Goal: Task Accomplishment & Management: Use online tool/utility

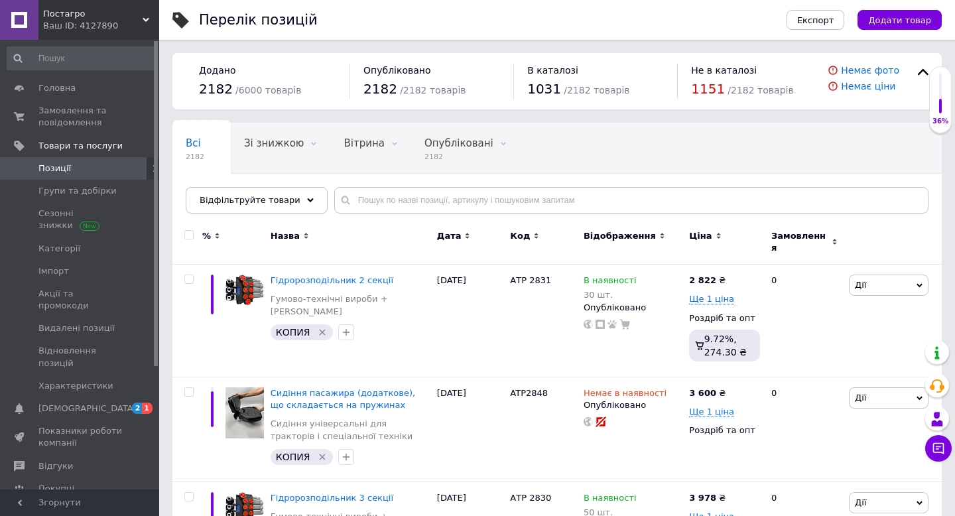
click at [188, 227] on div at bounding box center [187, 242] width 30 height 44
click at [188, 234] on input "checkbox" at bounding box center [188, 235] width 9 height 9
checkbox input "true"
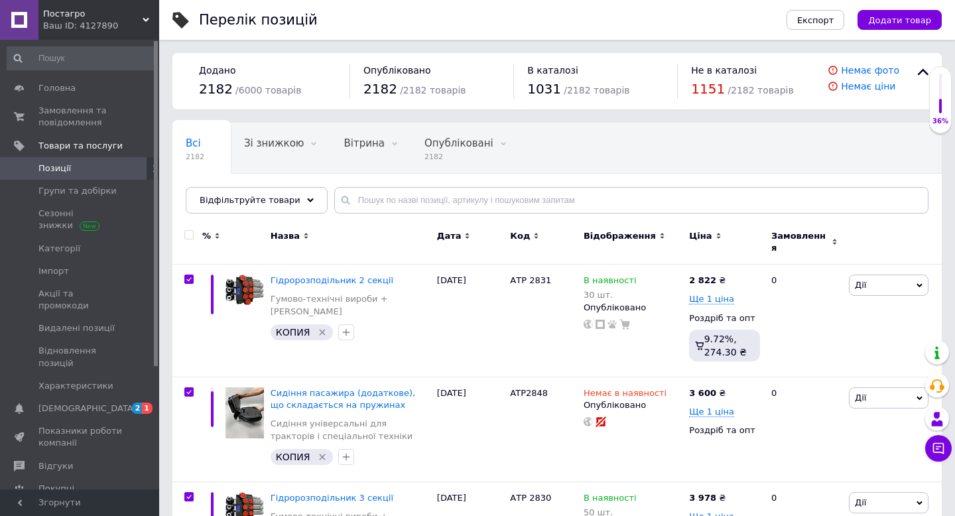
checkbox input "true"
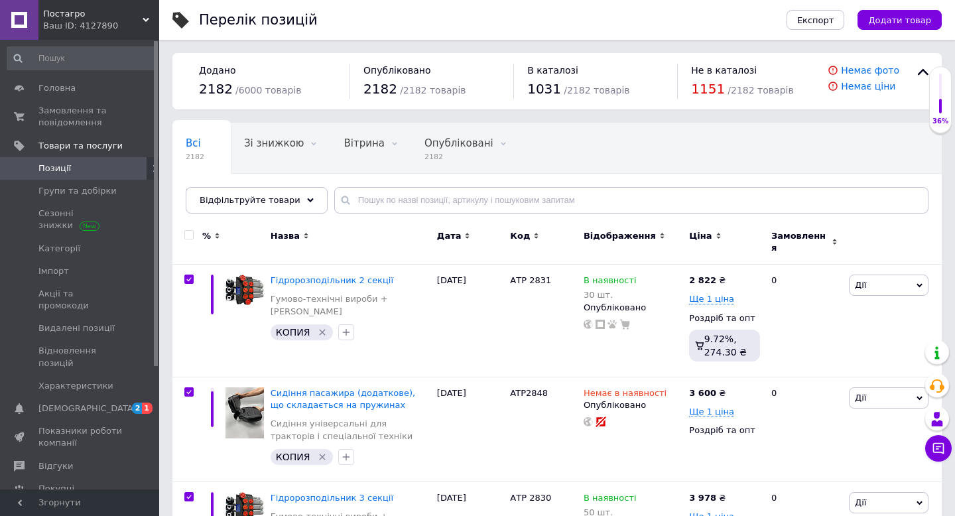
checkbox input "true"
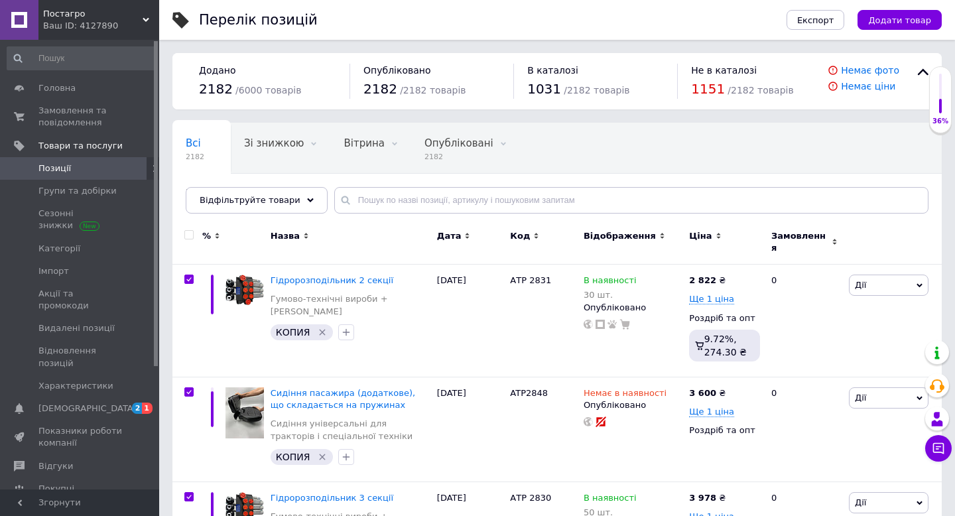
checkbox input "true"
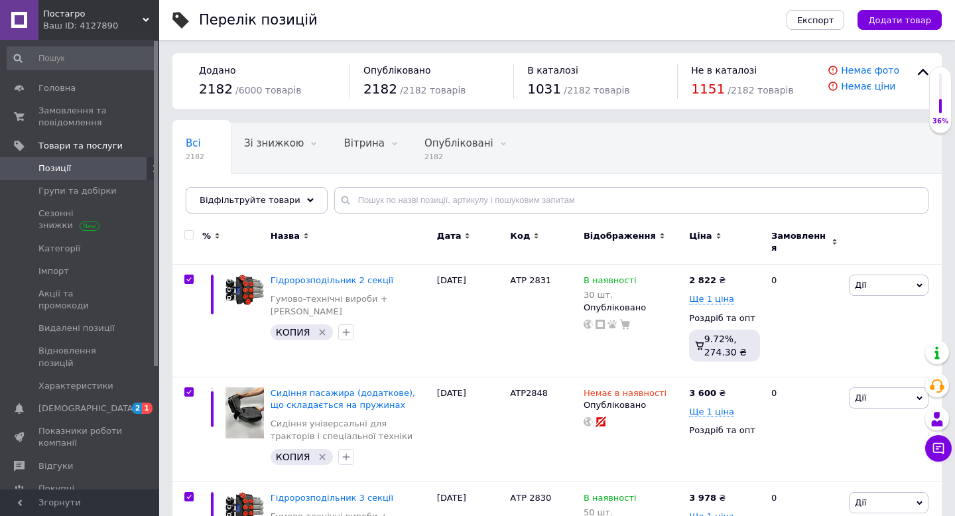
checkbox input "true"
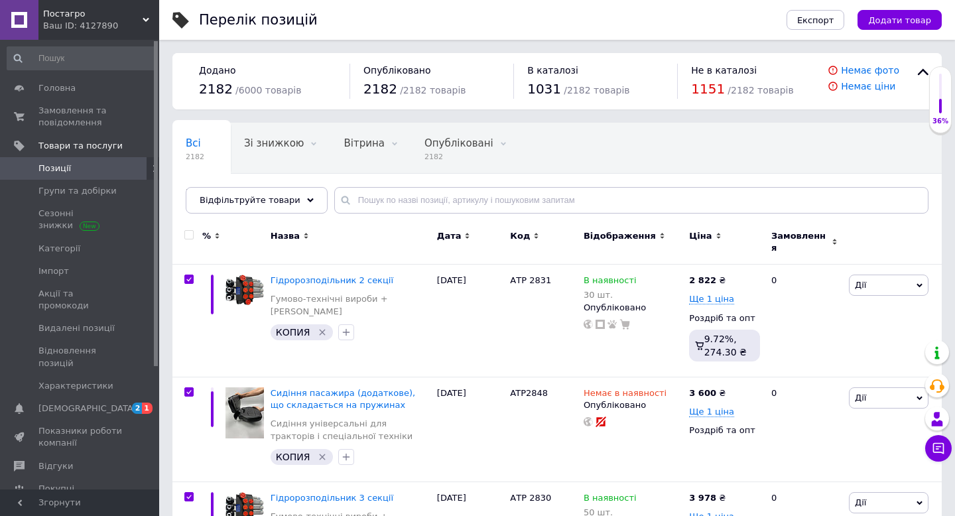
checkbox input "true"
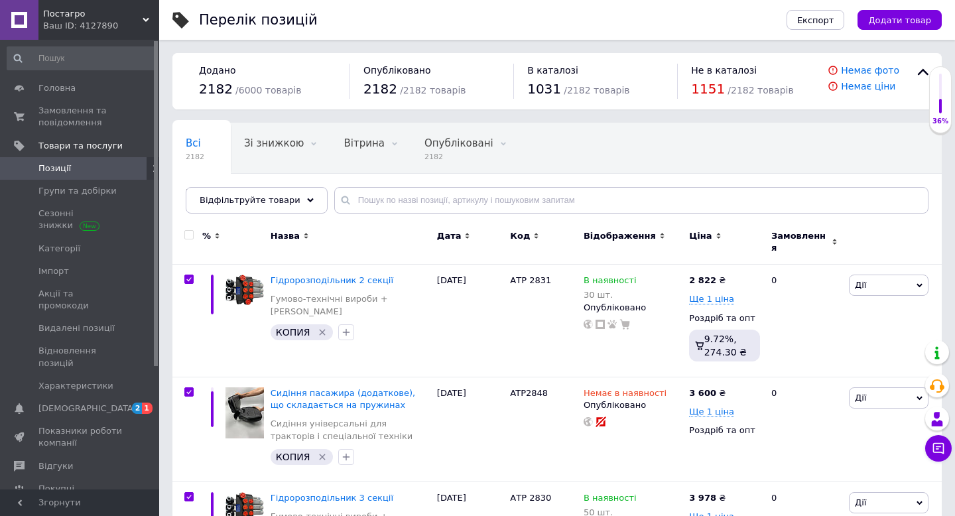
checkbox input "true"
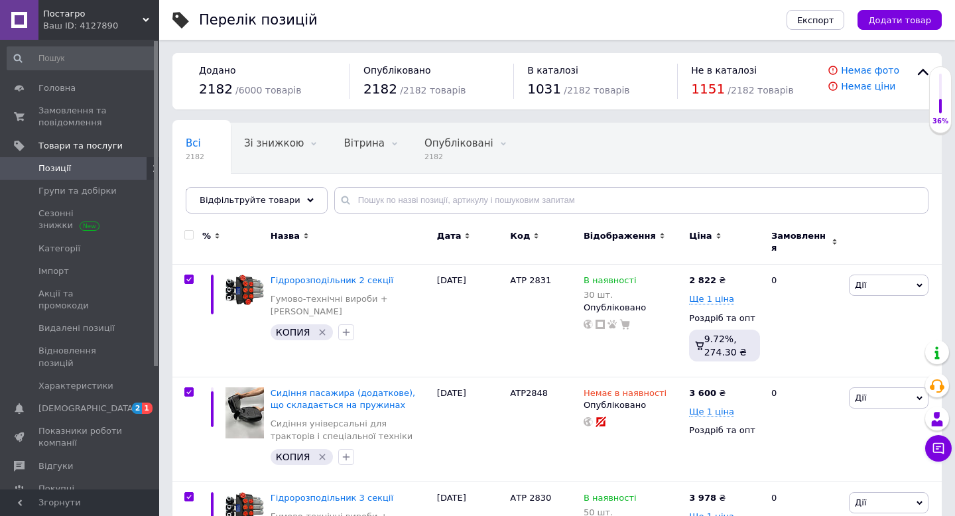
checkbox input "true"
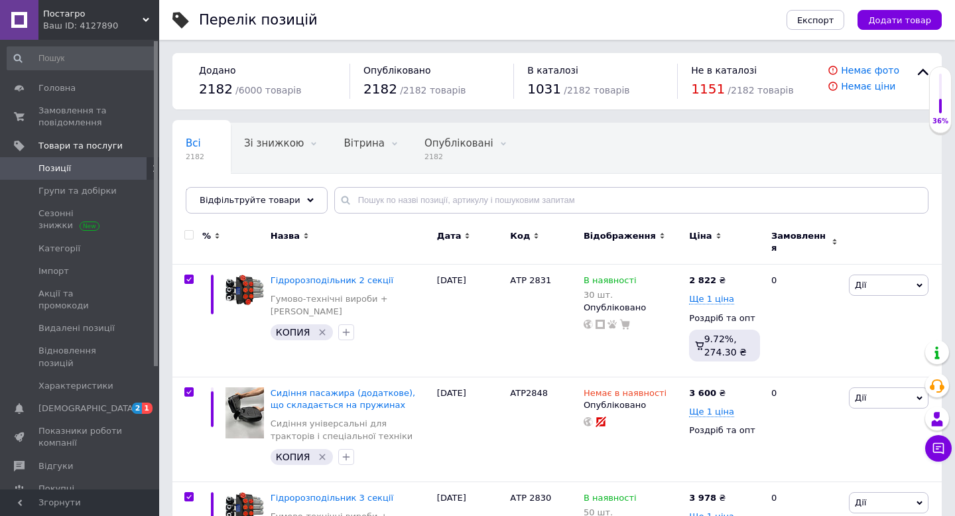
checkbox input "true"
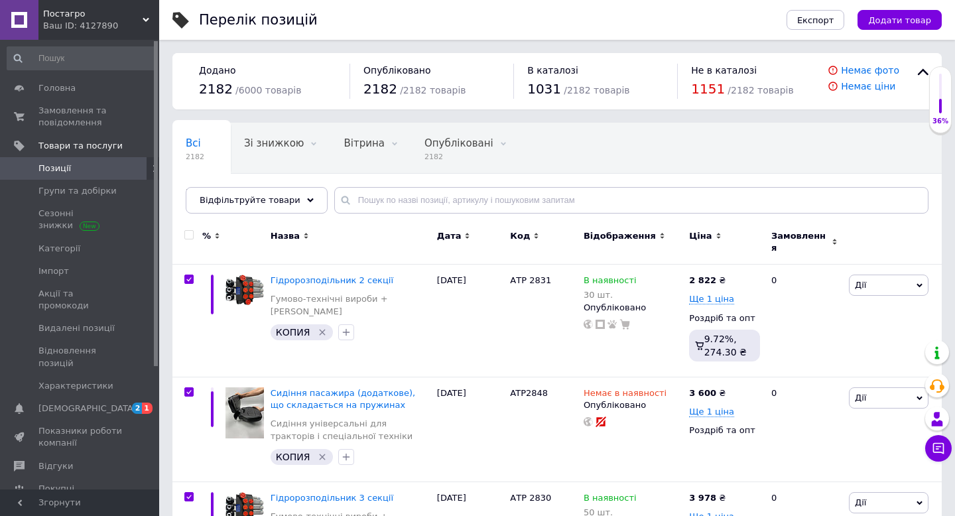
checkbox input "true"
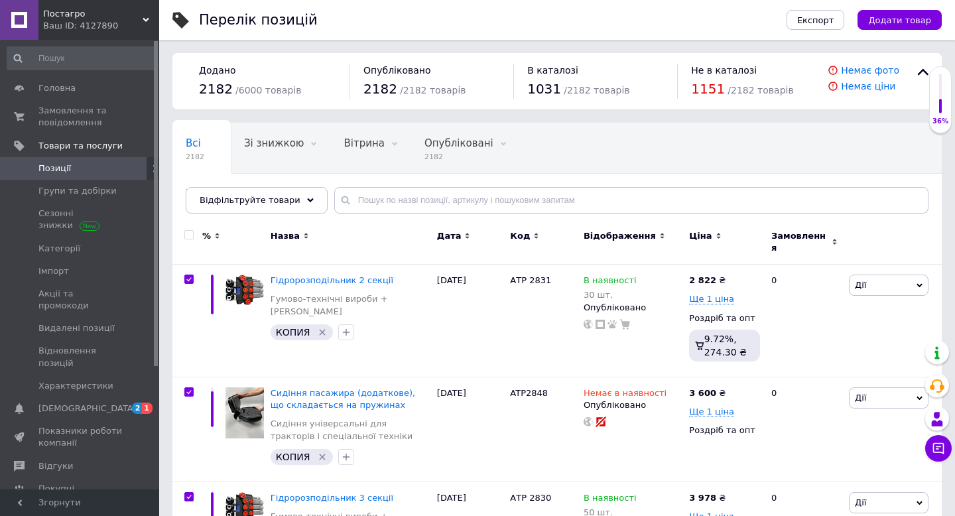
checkbox input "true"
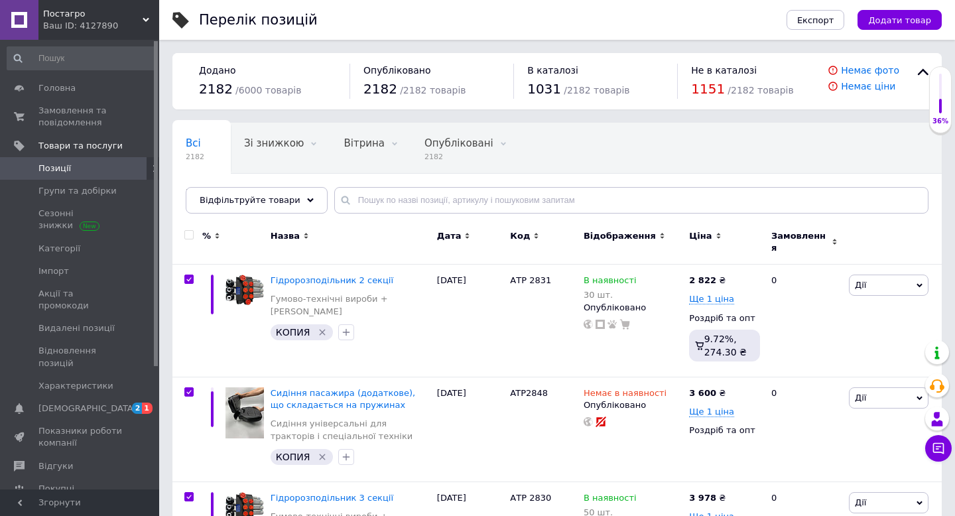
checkbox input "true"
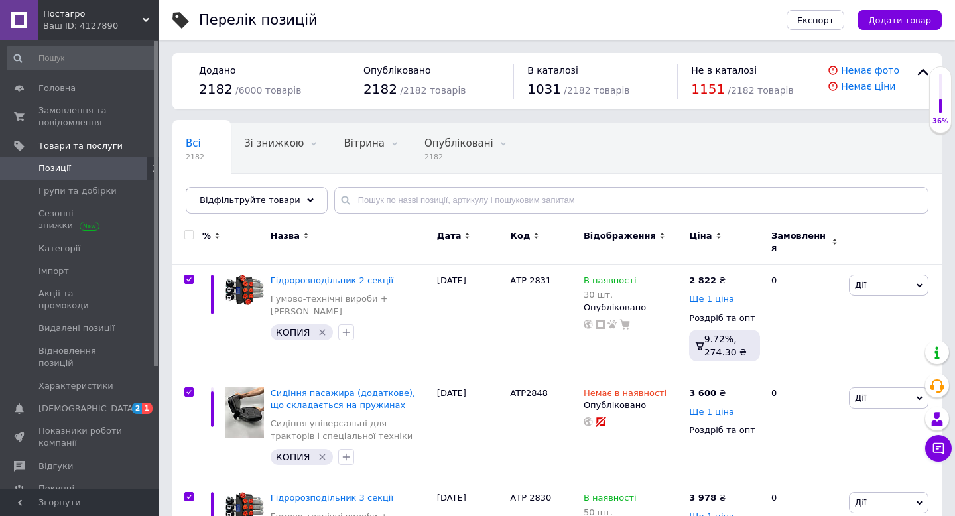
checkbox input "true"
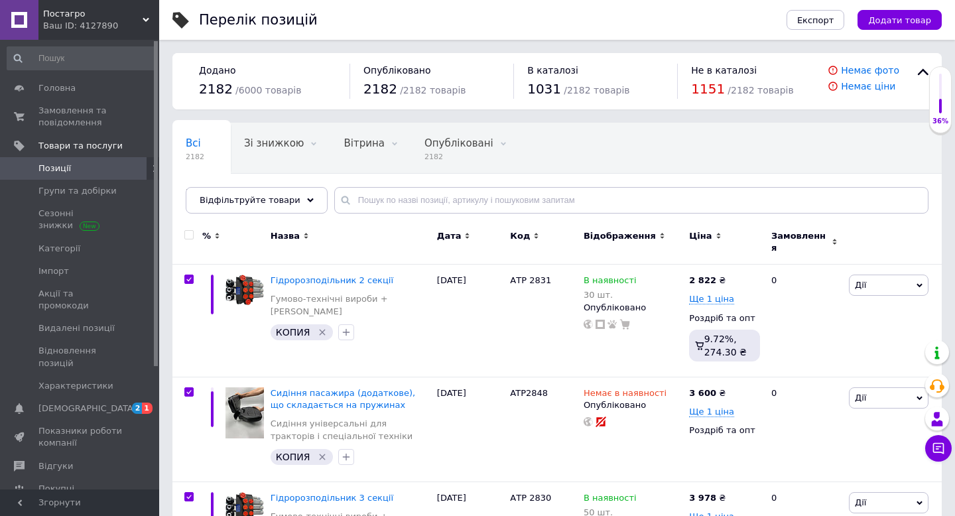
checkbox input "true"
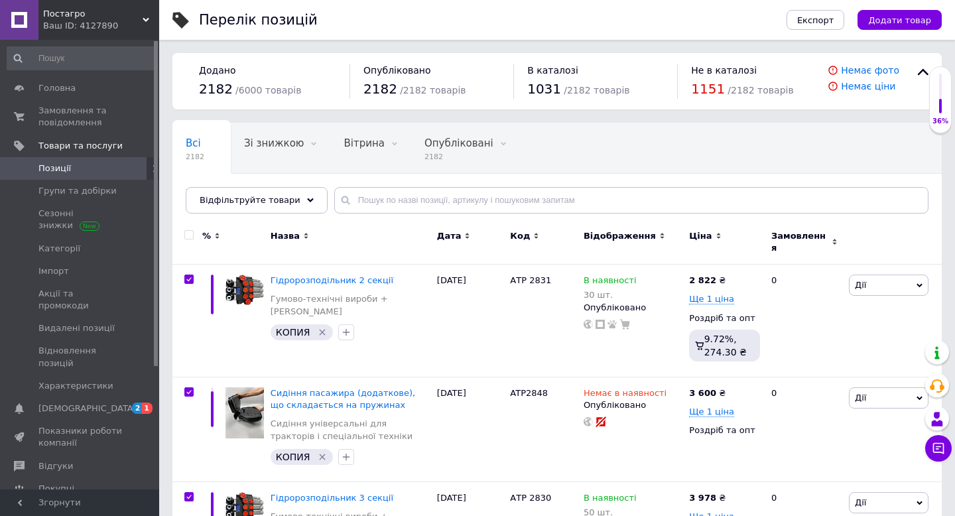
checkbox input "true"
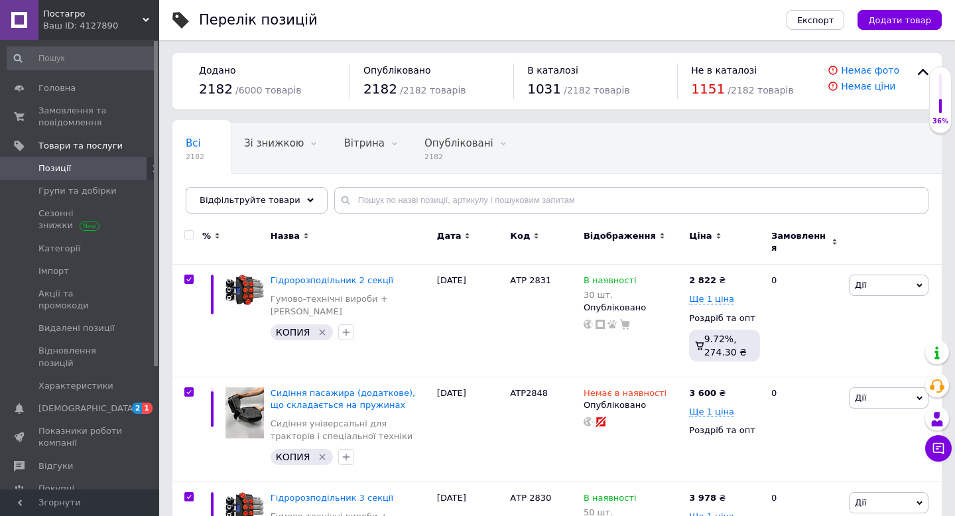
checkbox input "true"
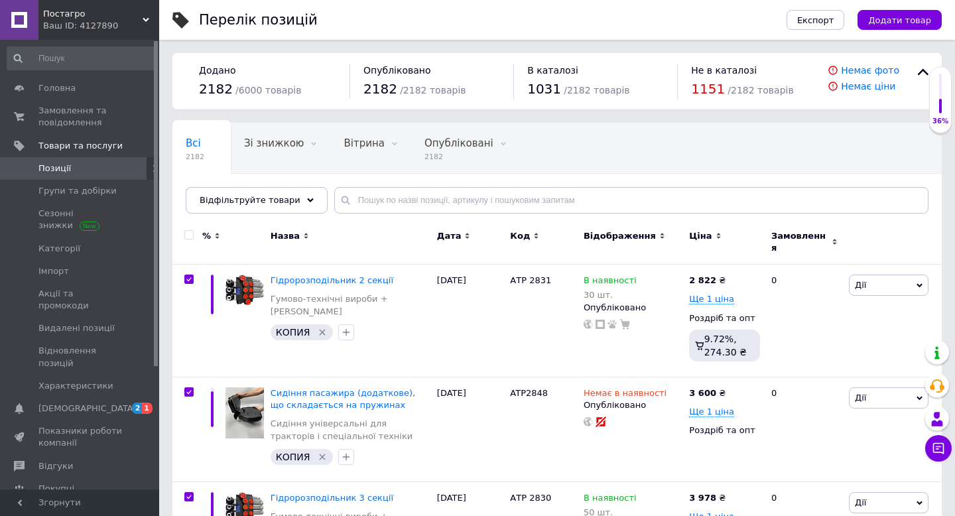
checkbox input "true"
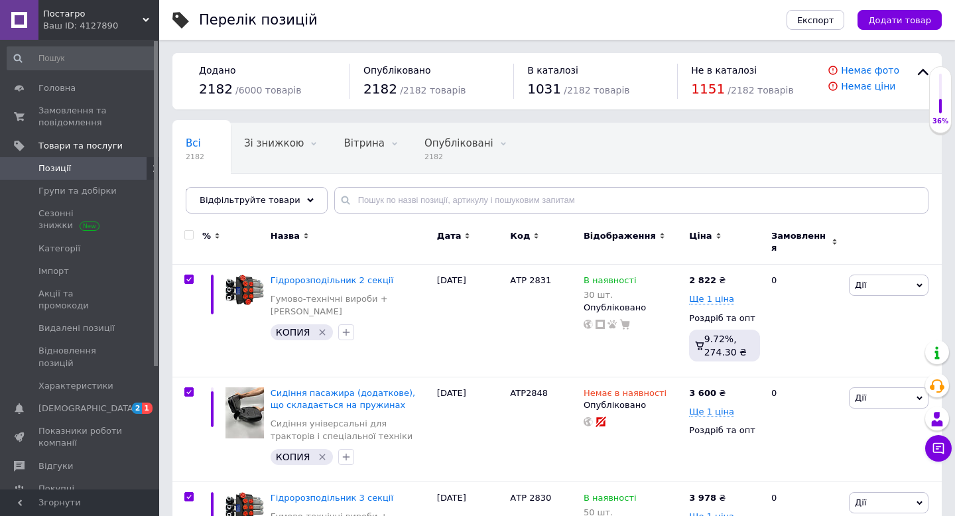
checkbox input "true"
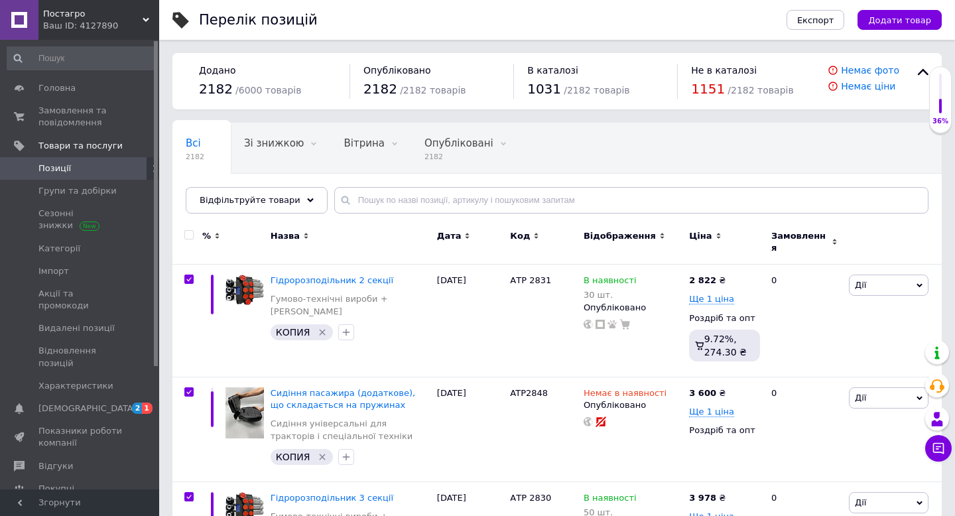
checkbox input "true"
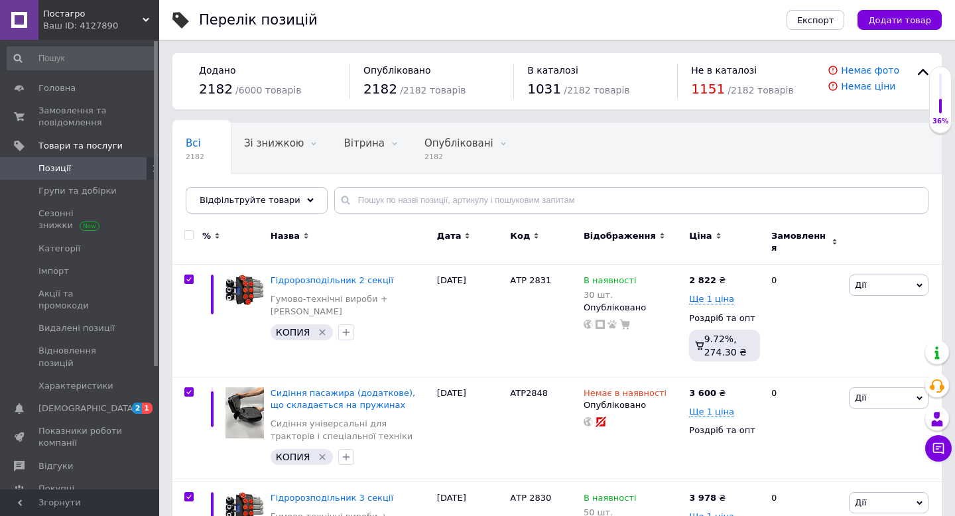
checkbox input "true"
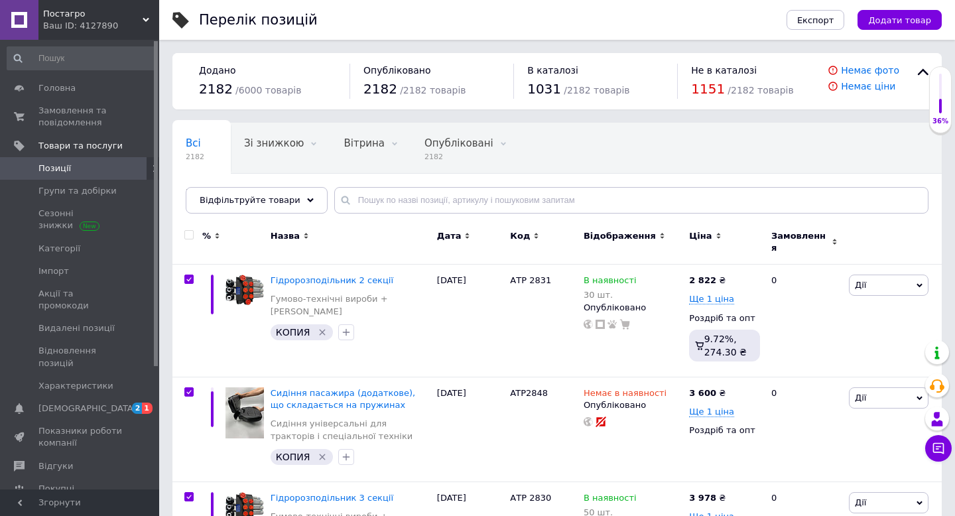
checkbox input "true"
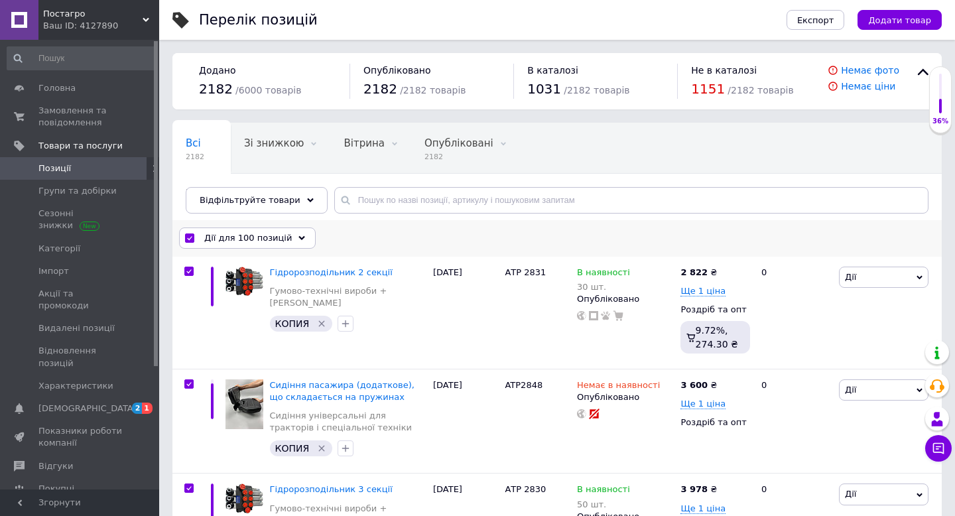
click at [192, 231] on div "Дії для 100 позицій" at bounding box center [247, 237] width 137 height 21
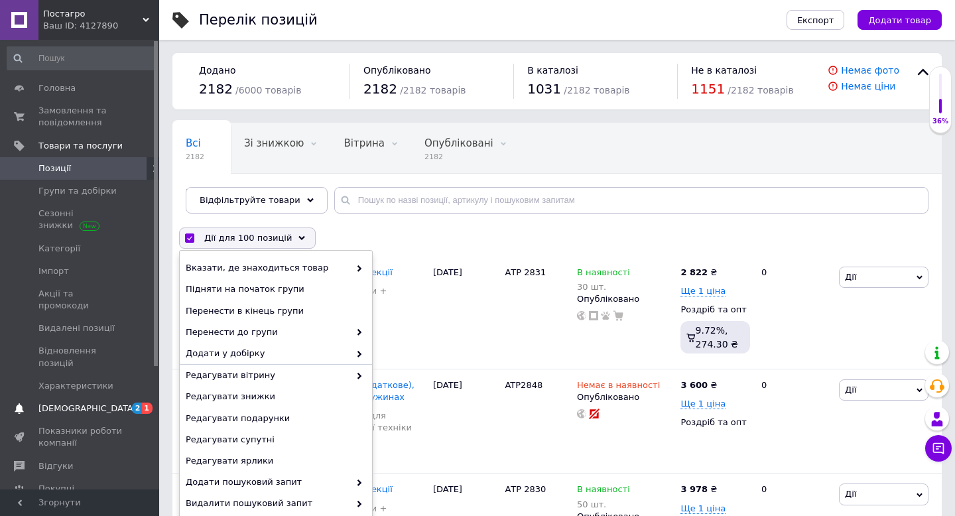
click at [95, 402] on span "[DEMOGRAPHIC_DATA]" at bounding box center [80, 408] width 84 height 12
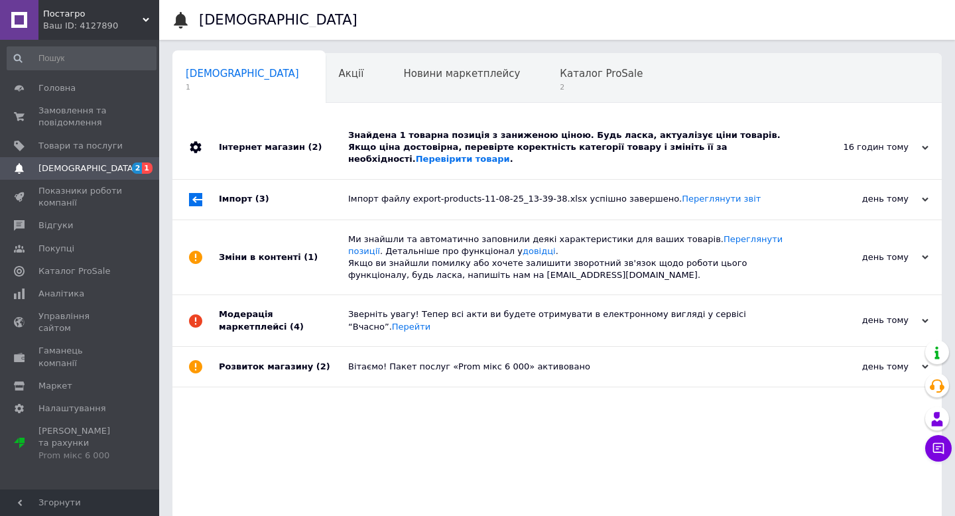
click at [249, 190] on div "Імпорт (3)" at bounding box center [283, 200] width 129 height 40
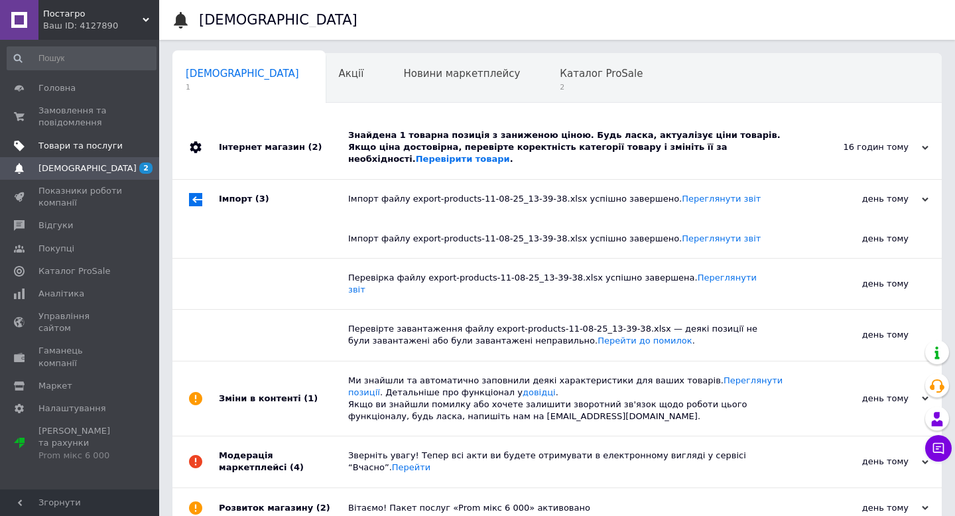
click at [75, 144] on span "Товари та послуги" at bounding box center [80, 146] width 84 height 12
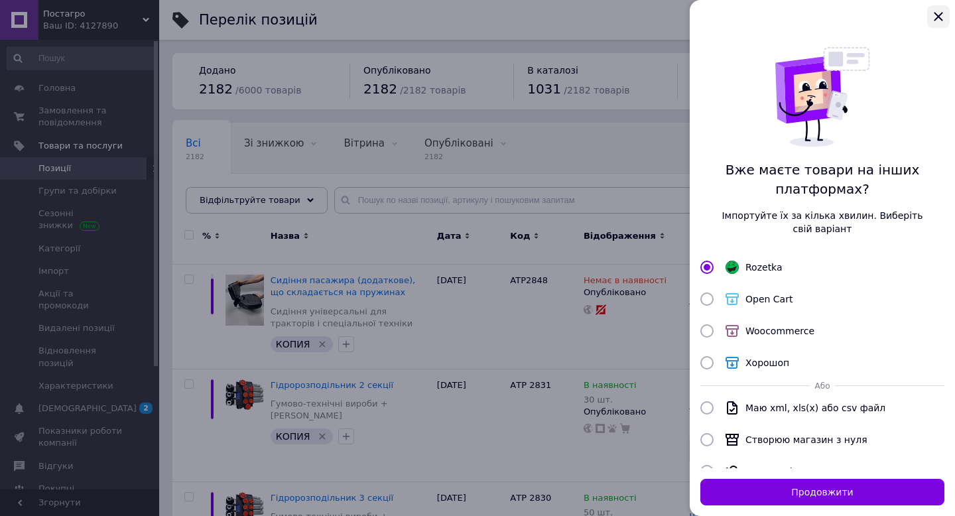
click at [935, 15] on icon "Закрыть" at bounding box center [938, 16] width 9 height 9
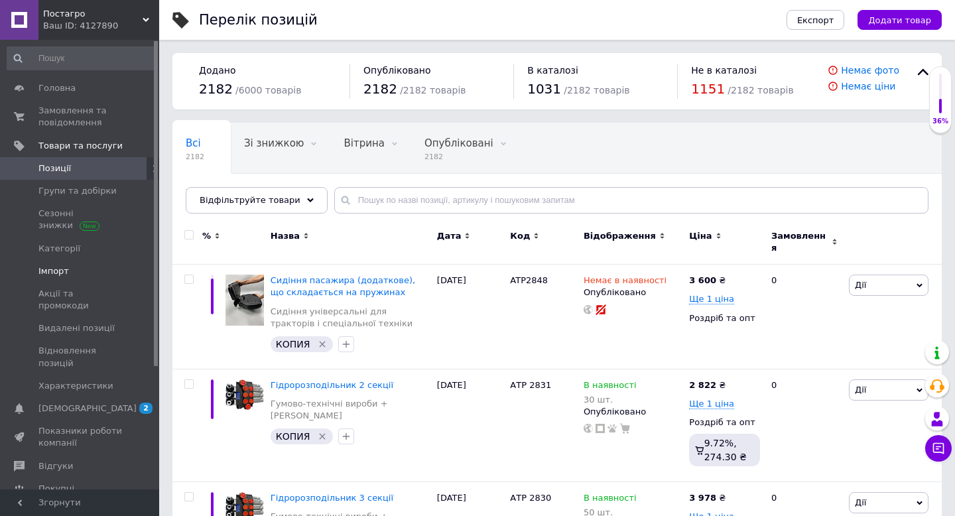
click at [65, 275] on span "Імпорт" at bounding box center [53, 271] width 31 height 12
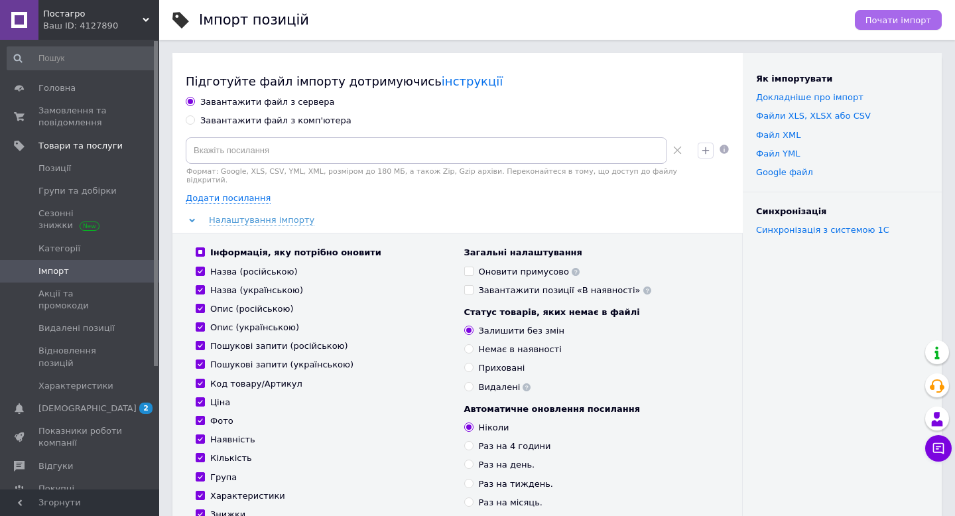
click at [889, 20] on span "Почати імпорт" at bounding box center [898, 20] width 66 height 10
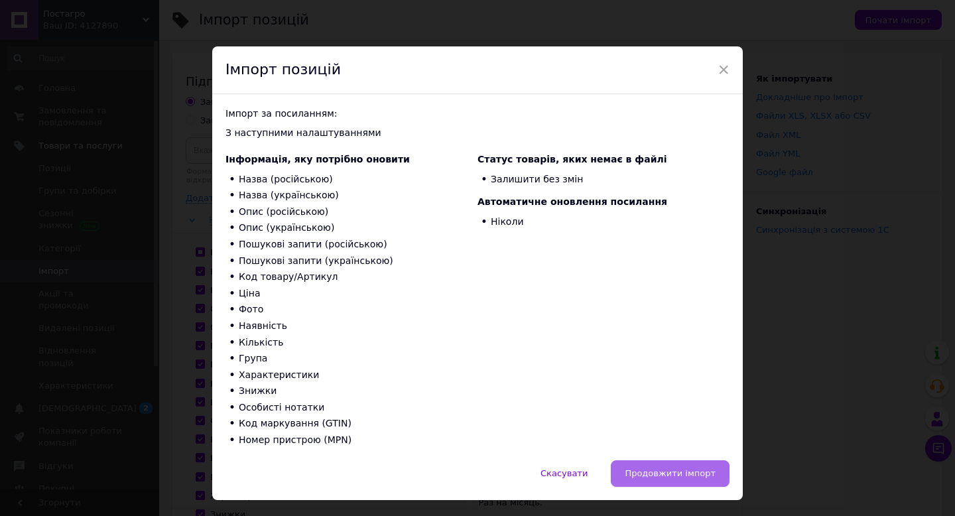
click at [643, 467] on button "Продовжити імпорт" at bounding box center [670, 473] width 119 height 27
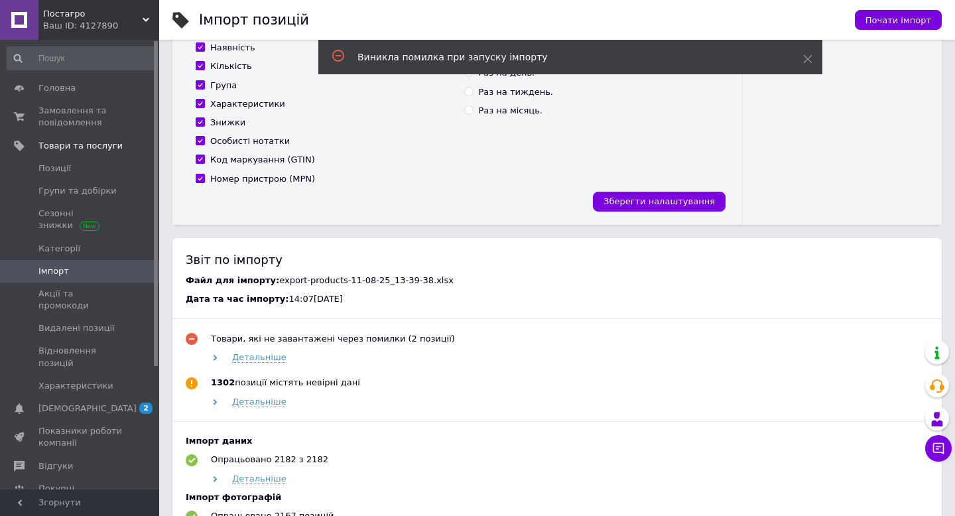
scroll to position [494, 0]
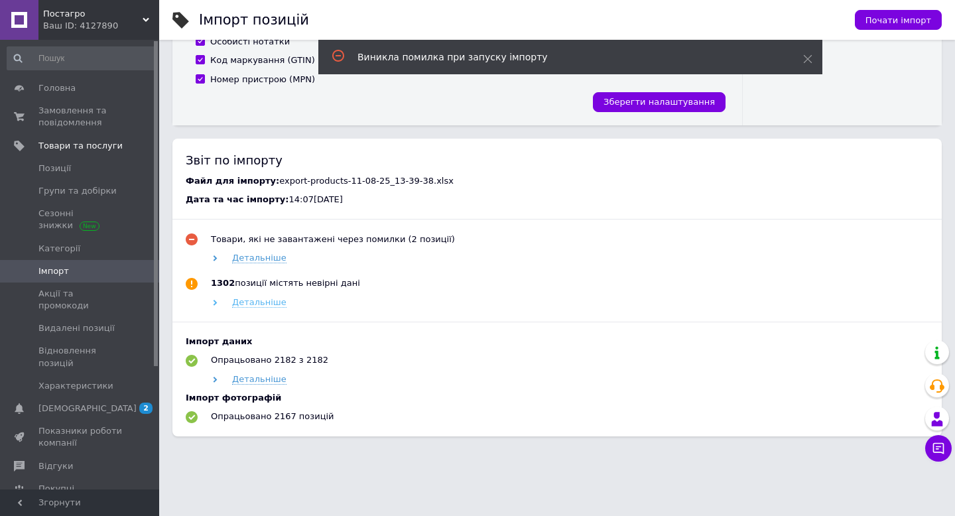
click at [259, 302] on span "Детальніше" at bounding box center [259, 302] width 54 height 11
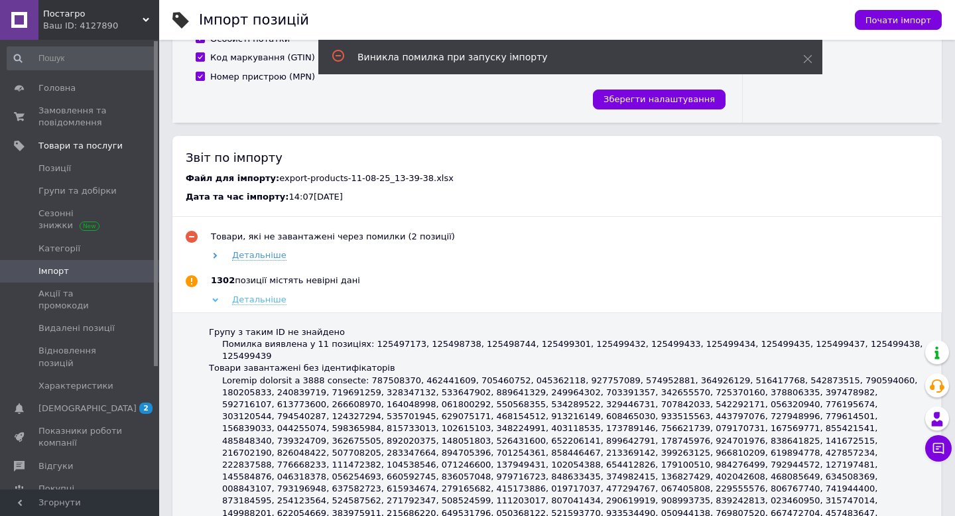
click at [263, 299] on span "Детальніше" at bounding box center [259, 299] width 54 height 11
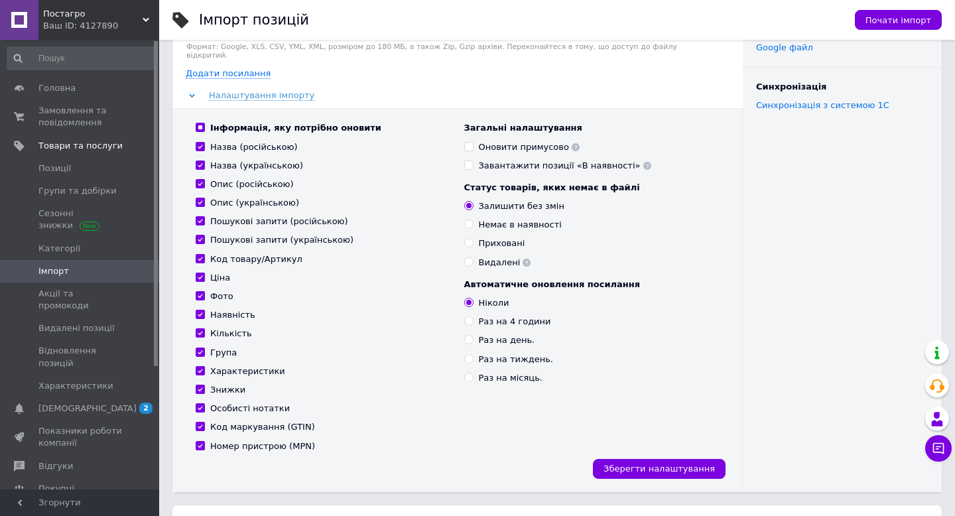
scroll to position [121, 0]
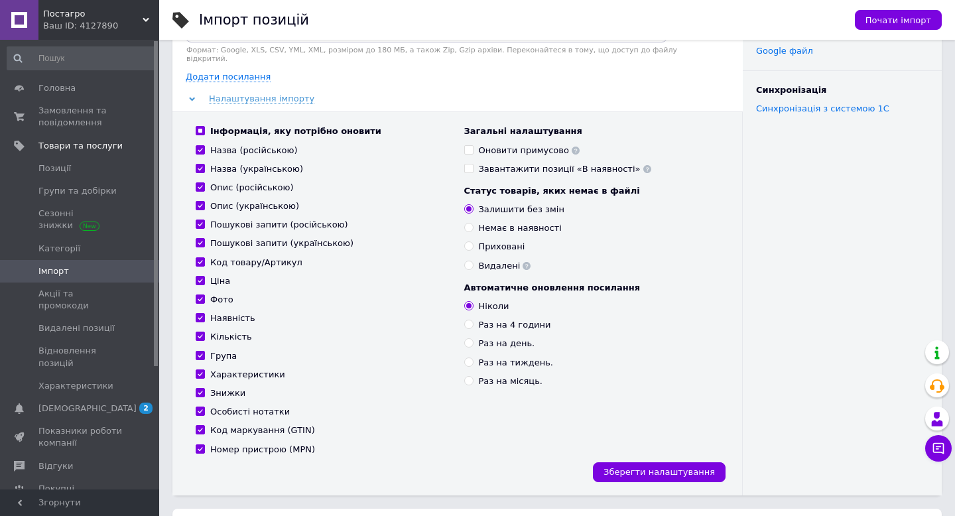
click at [468, 146] on input "Оновити примусово" at bounding box center [468, 149] width 9 height 9
click at [471, 146] on input "Оновити примусово" at bounding box center [468, 149] width 9 height 9
checkbox input "false"
click at [896, 25] on button "Почати імпорт" at bounding box center [898, 20] width 87 height 20
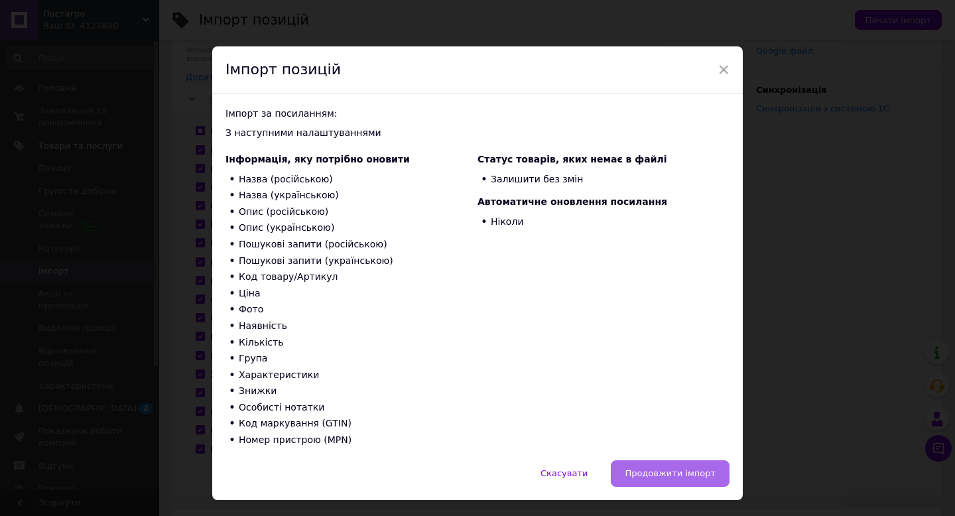
click at [655, 467] on button "Продовжити імпорт" at bounding box center [670, 473] width 119 height 27
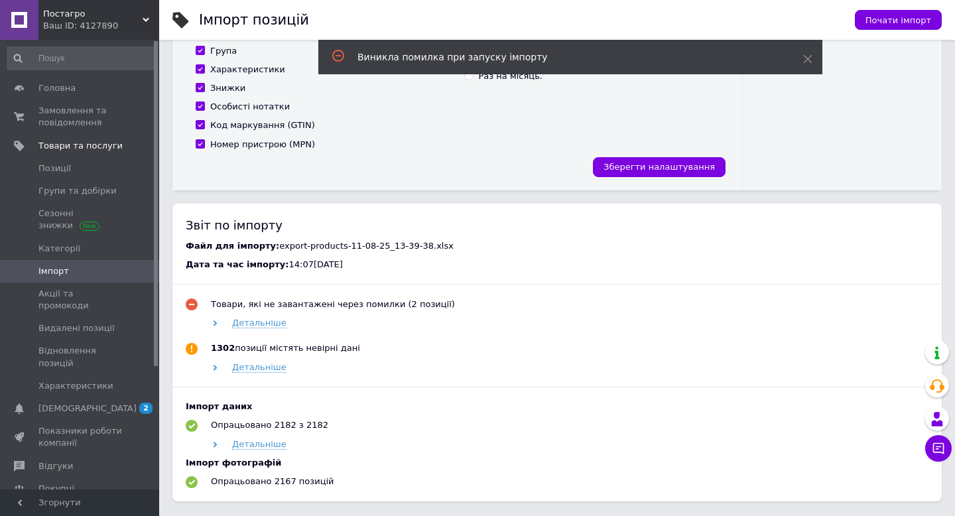
scroll to position [494, 0]
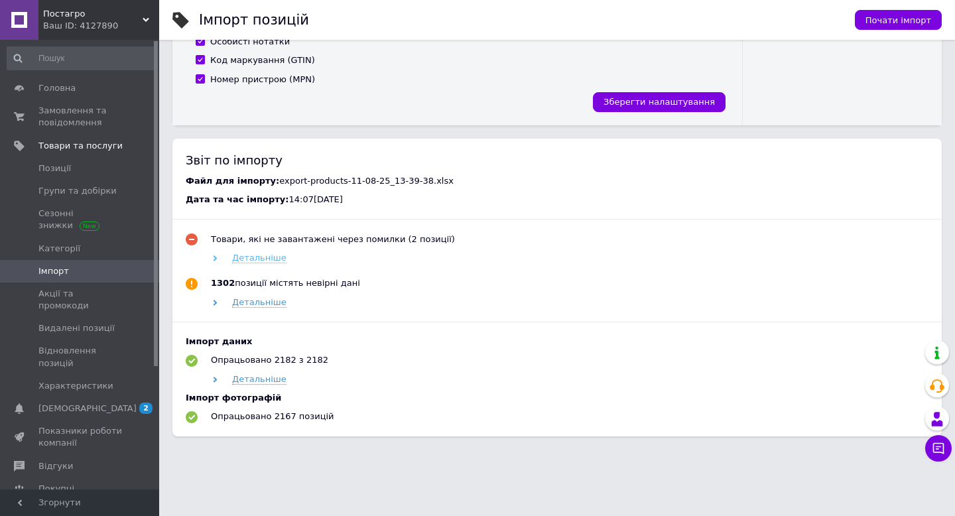
click at [273, 255] on span "Детальніше" at bounding box center [259, 258] width 54 height 11
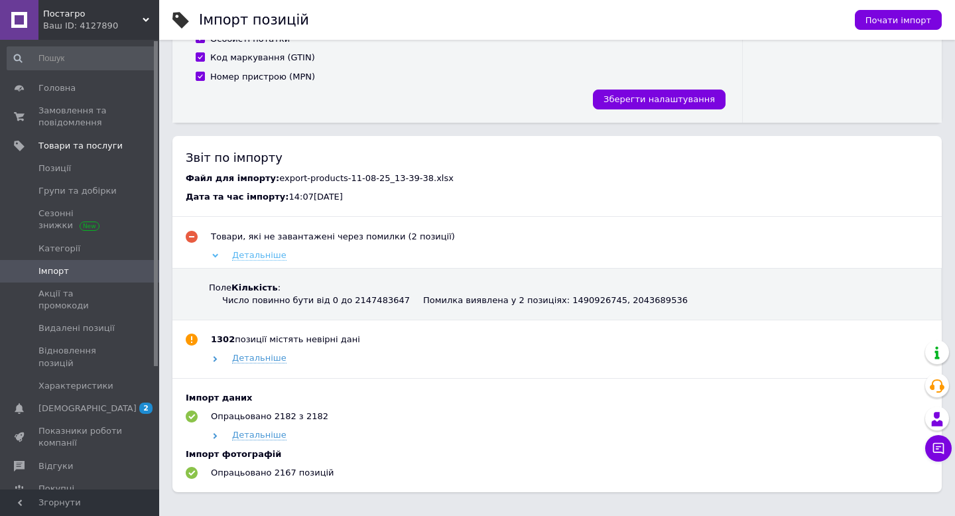
click at [273, 255] on span "Детальніше" at bounding box center [259, 255] width 54 height 11
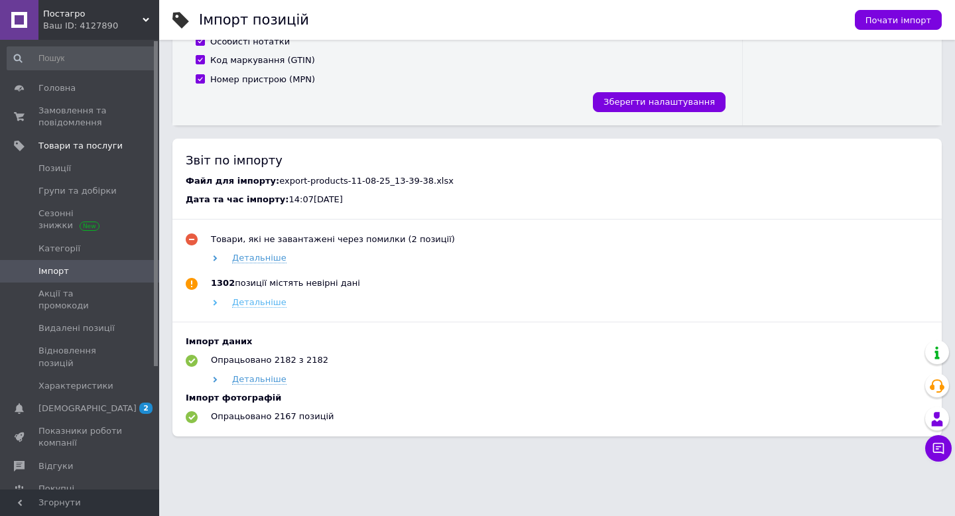
click at [262, 298] on span "Детальніше" at bounding box center [259, 302] width 54 height 11
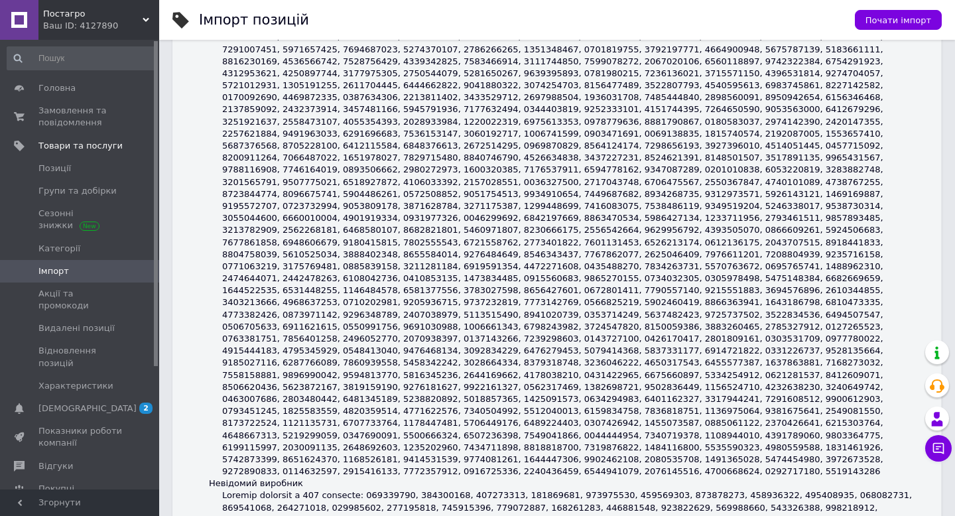
scroll to position [4093, 0]
